Goal: Find specific page/section: Find specific page/section

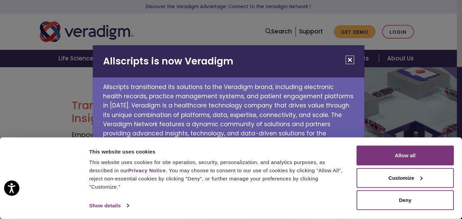
click at [349, 60] on button "Close" at bounding box center [350, 59] width 9 height 9
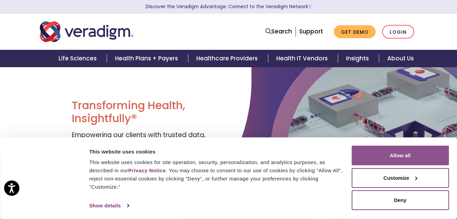
click at [405, 154] on button "Allow all" at bounding box center [400, 155] width 97 height 20
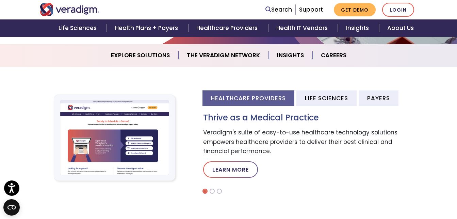
scroll to position [168, 0]
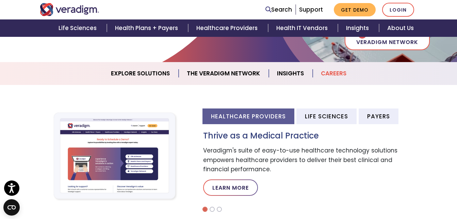
click at [331, 70] on link "Careers" at bounding box center [334, 73] width 42 height 17
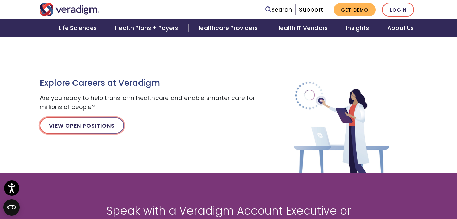
click at [82, 130] on link "View Open Positions" at bounding box center [82, 125] width 84 height 16
